Goal: Information Seeking & Learning: Learn about a topic

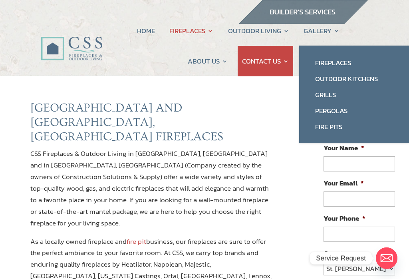
click at [370, 79] on link "Outdoor Kitchens" at bounding box center [354, 79] width 94 height 16
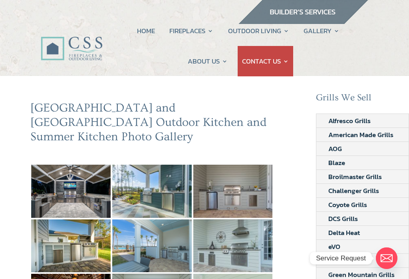
click at [66, 166] on img at bounding box center [70, 190] width 79 height 53
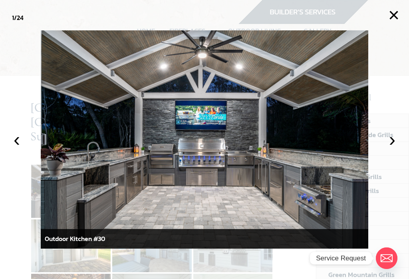
click at [394, 137] on button "›" at bounding box center [392, 140] width 18 height 18
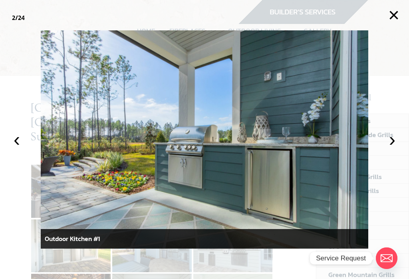
click at [397, 139] on button "›" at bounding box center [392, 140] width 18 height 18
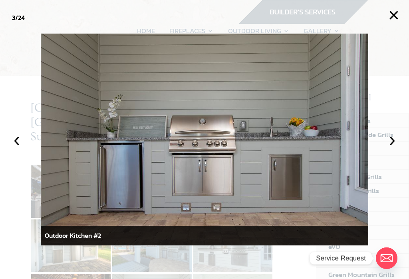
click at [395, 141] on button "›" at bounding box center [392, 140] width 18 height 18
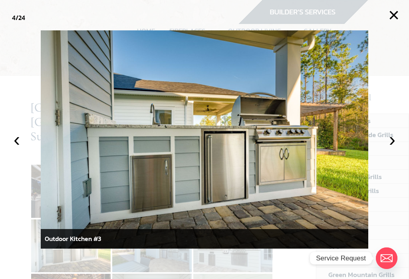
click at [394, 140] on button "›" at bounding box center [392, 140] width 18 height 18
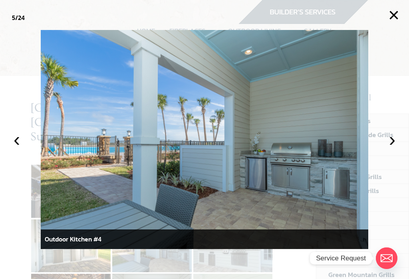
click at [396, 145] on button "›" at bounding box center [392, 140] width 18 height 18
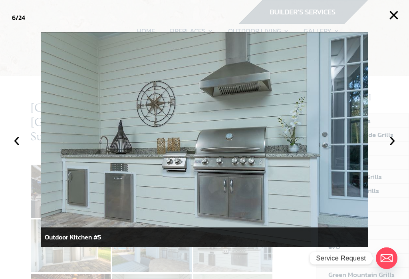
click at [394, 141] on button "›" at bounding box center [392, 140] width 18 height 18
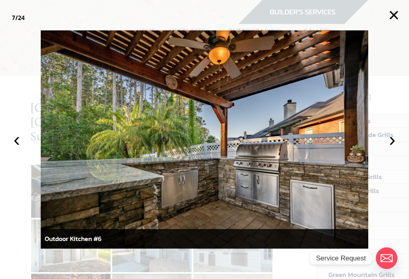
click at [396, 146] on button "›" at bounding box center [392, 140] width 18 height 18
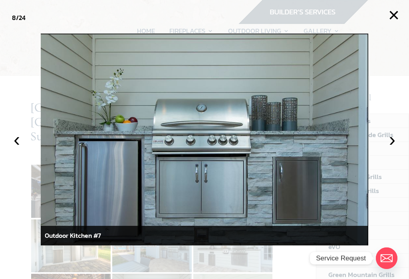
click at [396, 146] on button "›" at bounding box center [392, 140] width 18 height 18
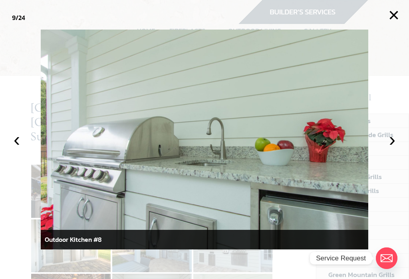
click at [399, 137] on button "›" at bounding box center [392, 140] width 18 height 18
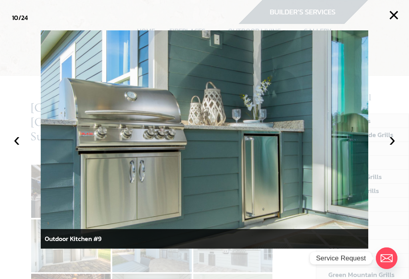
click at [397, 145] on button "›" at bounding box center [392, 140] width 18 height 18
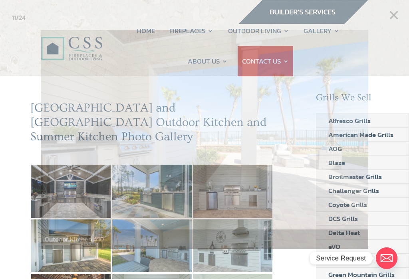
click at [402, 143] on div at bounding box center [204, 139] width 409 height 279
